Goal: Navigation & Orientation: Find specific page/section

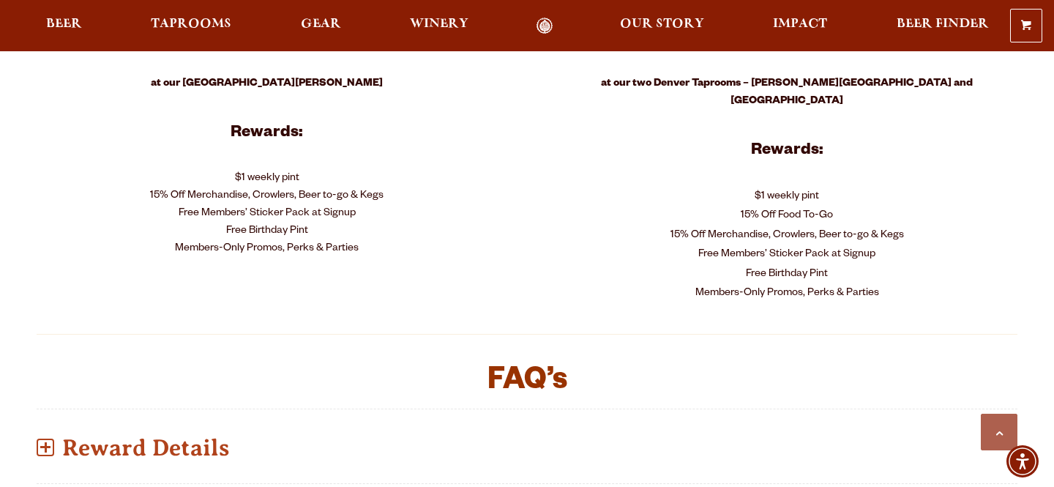
scroll to position [966, 0]
